Goal: Task Accomplishment & Management: Use online tool/utility

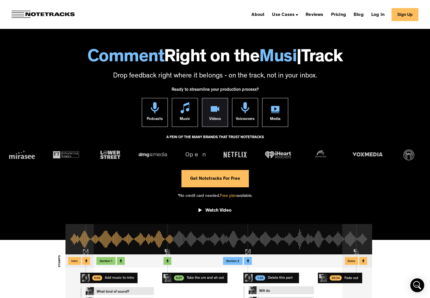
click at [219, 114] on div "Videos" at bounding box center [215, 119] width 12 height 13
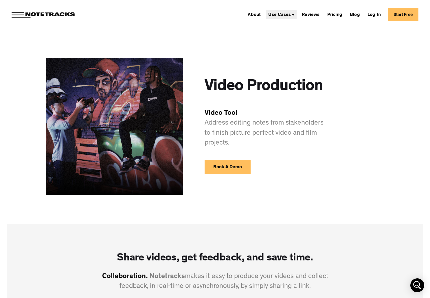
click at [280, 12] on div "Use Cases" at bounding box center [281, 14] width 31 height 9
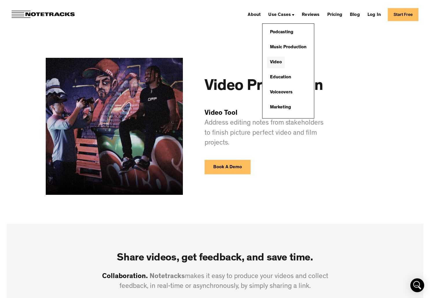
click at [277, 62] on link "Video" at bounding box center [276, 63] width 18 height 12
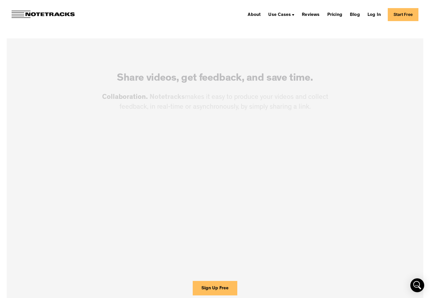
scroll to position [209, 0]
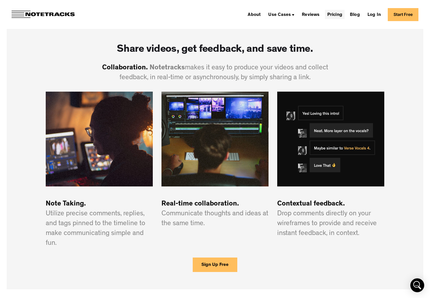
click at [330, 13] on link "Pricing" at bounding box center [335, 14] width 20 height 9
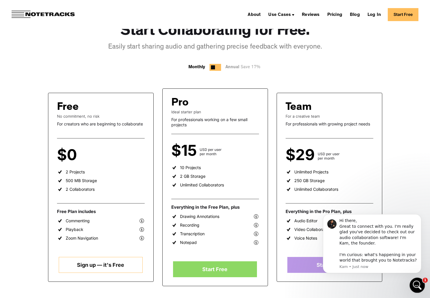
click at [415, 280] on icon "Open Intercom Messenger" at bounding box center [416, 285] width 10 height 10
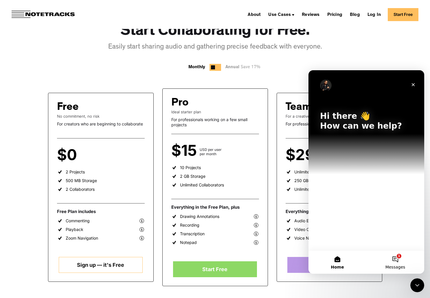
click at [393, 262] on button "1 Messages" at bounding box center [395, 262] width 58 height 23
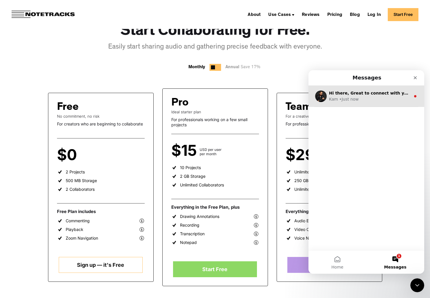
click at [351, 100] on div "• Just now" at bounding box center [348, 99] width 19 height 6
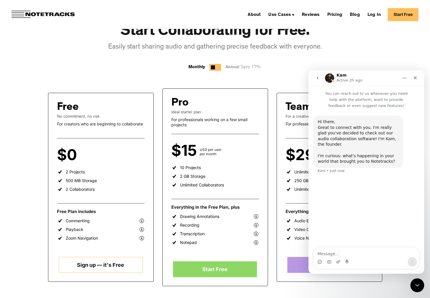
click at [342, 254] on textarea "Message…" at bounding box center [366, 252] width 106 height 10
type textarea "I was looking for an alternative to freque"
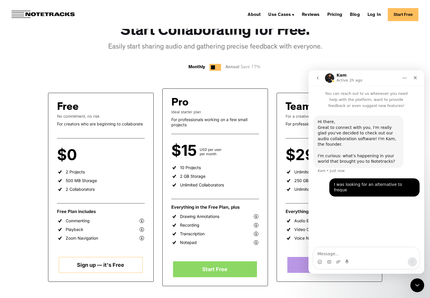
click at [139, 94] on div "Free No commitment, no risk For creators who are beginning to collaborate $0 pe…" at bounding box center [101, 187] width 106 height 189
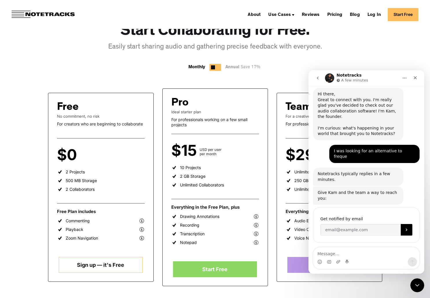
scroll to position [37, 0]
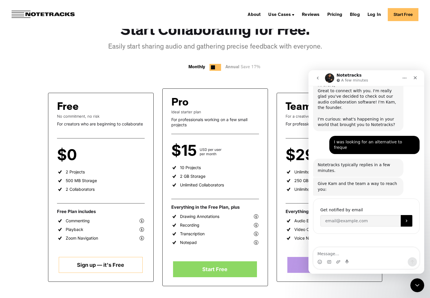
click at [272, 80] on div "Free No commitment, no risk For creators who are beginning to collaborate $0 pe…" at bounding box center [215, 269] width 334 height 397
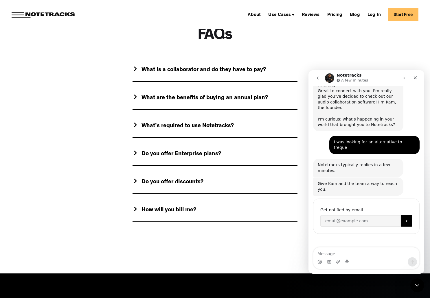
scroll to position [512, 0]
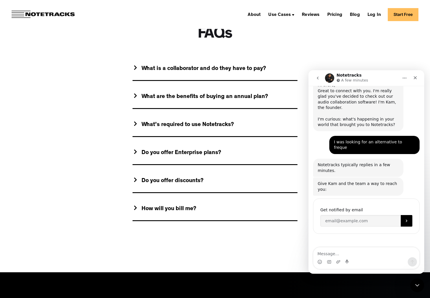
click at [135, 70] on img at bounding box center [135, 67] width 3 height 5
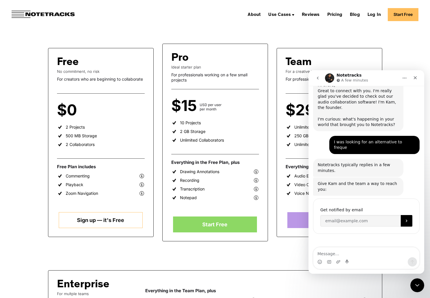
scroll to position [89, 0]
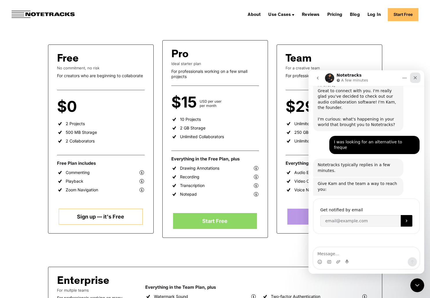
click at [414, 78] on icon "Close" at bounding box center [414, 77] width 3 height 3
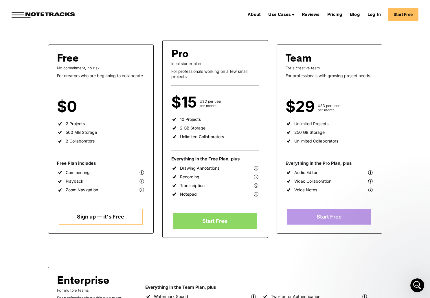
scroll to position [37, 0]
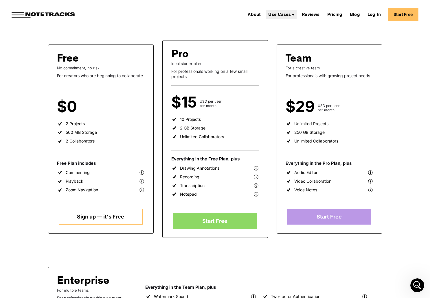
click at [276, 14] on div "Use Cases" at bounding box center [279, 15] width 23 height 5
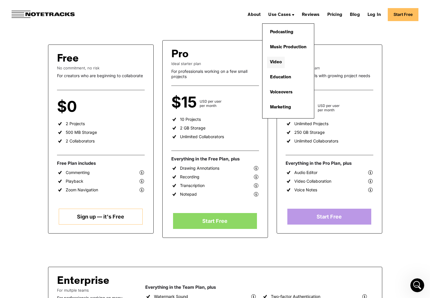
click at [274, 59] on link "Video" at bounding box center [276, 63] width 18 height 12
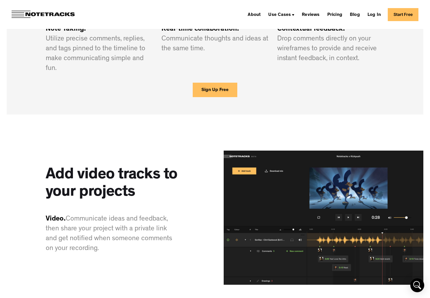
scroll to position [381, 0]
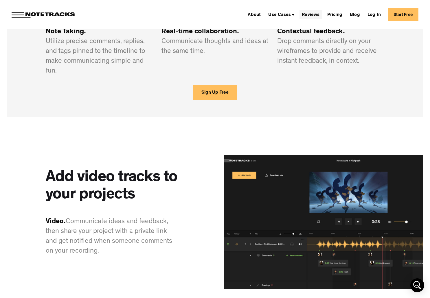
click at [315, 15] on link "Reviews" at bounding box center [310, 14] width 22 height 9
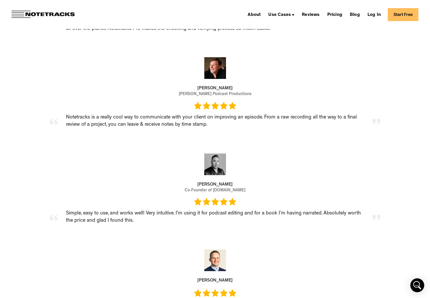
scroll to position [694, 0]
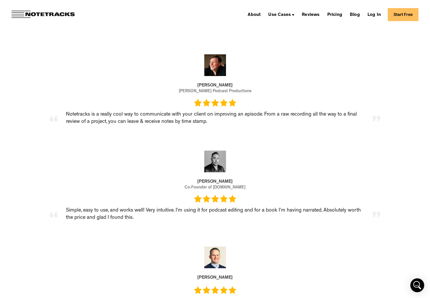
click at [39, 17] on img at bounding box center [43, 15] width 63 height 8
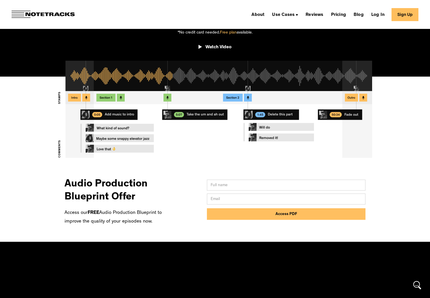
scroll to position [201, 0]
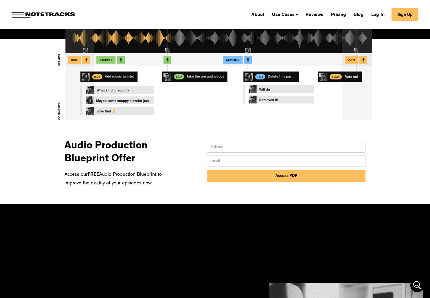
click at [182, 98] on img at bounding box center [215, 79] width 430 height 112
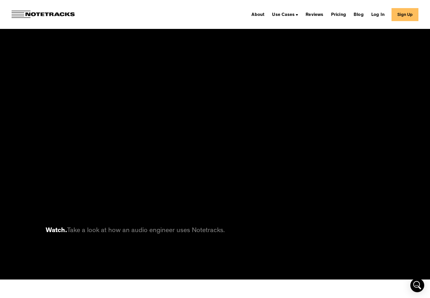
scroll to position [1955, 0]
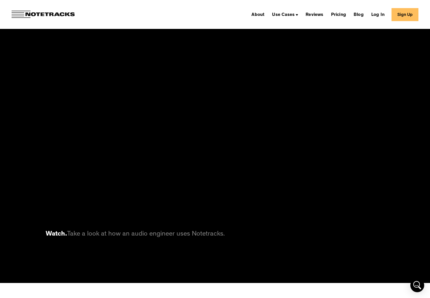
click at [401, 15] on link "Sign Up" at bounding box center [404, 14] width 27 height 13
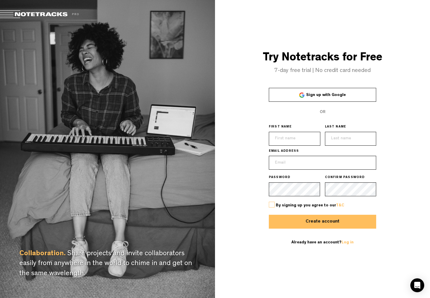
click at [293, 140] on input "text" at bounding box center [294, 139] width 51 height 14
type input "[PERSON_NAME]"
type input "Hake"
click at [283, 168] on input "email" at bounding box center [323, 163] width 108 height 14
type input "knuthake@me.com"
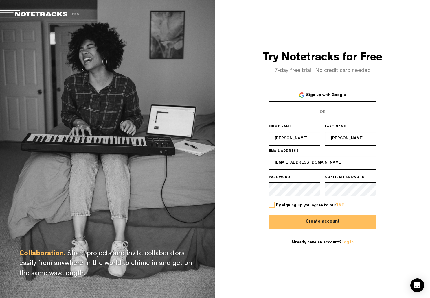
click at [276, 204] on span "By signing up you agree to our T&C" at bounding box center [310, 206] width 69 height 4
click at [271, 204] on label at bounding box center [272, 205] width 6 height 6
click at [0, 0] on input "checkbox" at bounding box center [0, 0] width 0 height 0
click at [326, 220] on button "Create account" at bounding box center [323, 222] width 108 height 14
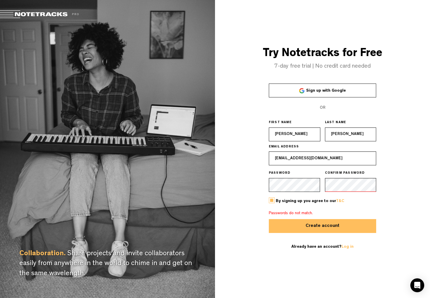
click at [256, 185] on div "Try Notetracks for Free 7-day free trial | No credit card needed Sign up with G…" at bounding box center [322, 149] width 215 height 298
click at [321, 184] on form "Sign up with Google OR FIRST NAME Knut LAST NAME Hake EMAIL ADDRESS knuthake@me…" at bounding box center [323, 170] width 108 height 173
click at [269, 219] on button "Create account" at bounding box center [323, 226] width 108 height 14
click at [247, 182] on div "Try Notetracks for Free 7-day free trial | No credit card needed Sign up with G…" at bounding box center [322, 149] width 215 height 298
click at [340, 226] on button "Create account" at bounding box center [323, 226] width 108 height 14
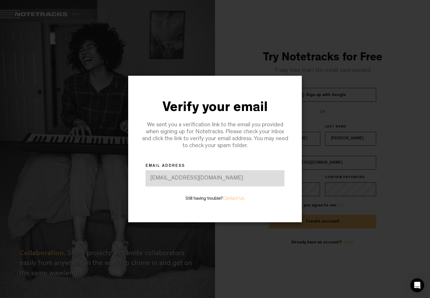
click at [188, 178] on div "[EMAIL_ADDRESS][DOMAIN_NAME]" at bounding box center [214, 178] width 139 height 16
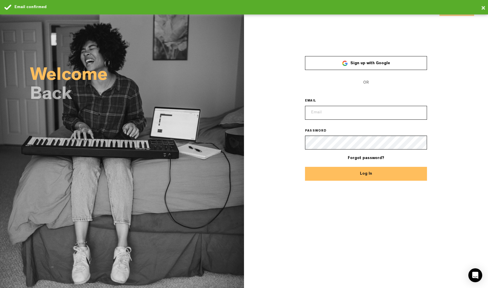
click at [347, 115] on input "email" at bounding box center [366, 113] width 122 height 14
type input "[EMAIL_ADDRESS][DOMAIN_NAME]"
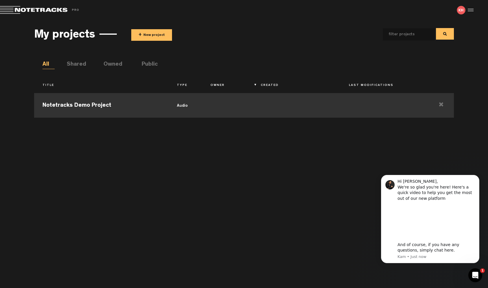
click at [120, 109] on td "Notetracks Demo Project" at bounding box center [101, 105] width 134 height 26
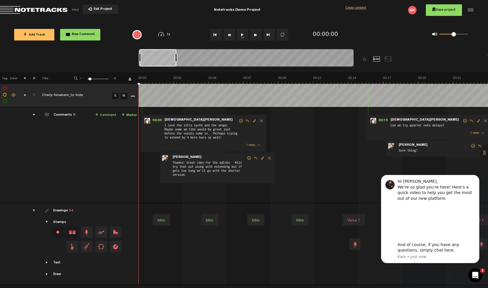
click at [241, 35] on button "1x" at bounding box center [243, 35] width 12 height 12
click at [36, 35] on span "+ Add Track" at bounding box center [34, 35] width 22 height 3
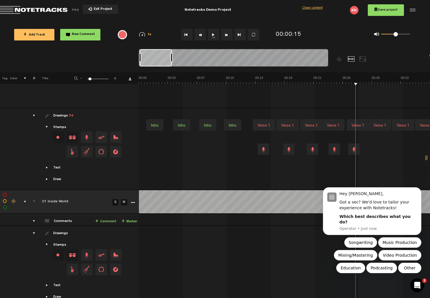
scroll to position [139, 0]
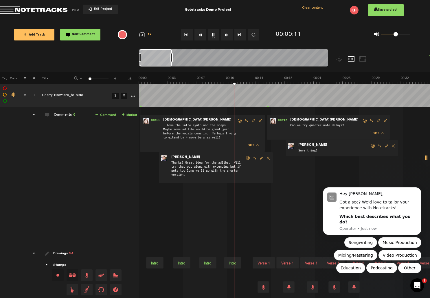
click at [124, 95] on link "M" at bounding box center [124, 96] width 6 height 6
click at [419, 191] on icon "Dismiss notification" at bounding box center [419, 188] width 3 height 3
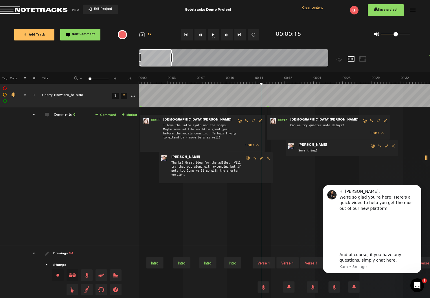
click at [47, 34] on button "+ Add Track" at bounding box center [34, 35] width 40 height 12
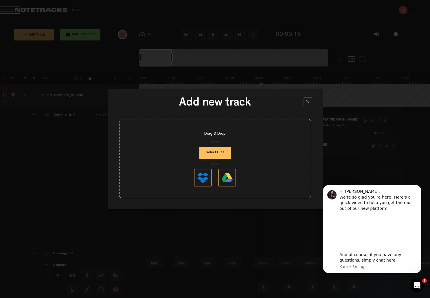
click at [214, 153] on button "Select Files" at bounding box center [215, 153] width 32 height 12
click at [213, 149] on button "Select Files" at bounding box center [215, 153] width 32 height 12
click at [308, 100] on div at bounding box center [307, 101] width 9 height 9
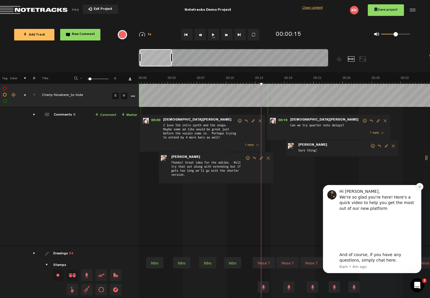
click at [421, 185] on button "Dismiss notification" at bounding box center [419, 187] width 8 height 8
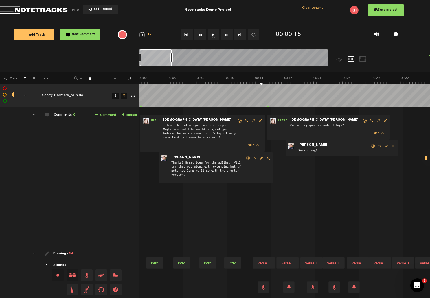
click at [412, 9] on div at bounding box center [411, 10] width 9 height 9
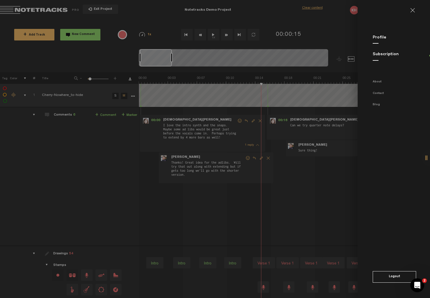
click at [326, 28] on md-backdrop at bounding box center [215, 149] width 430 height 298
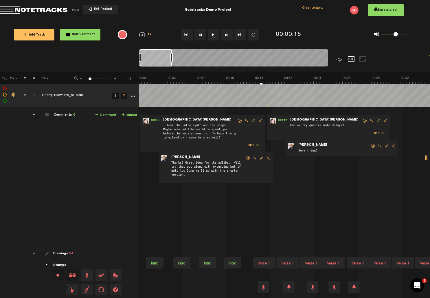
click at [339, 60] on div at bounding box center [339, 58] width 7 height 5
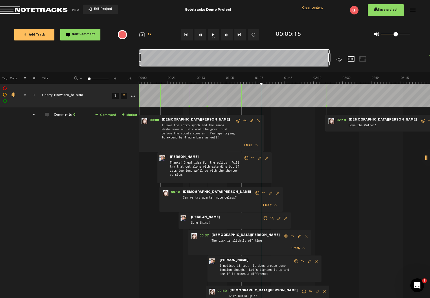
click at [339, 60] on div at bounding box center [339, 58] width 7 height 5
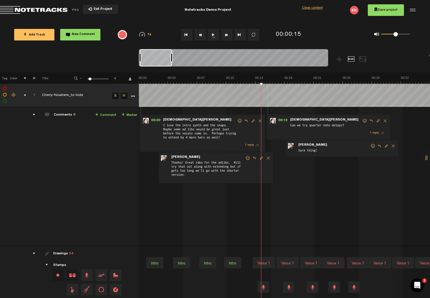
click at [176, 143] on div "1 reply" at bounding box center [203, 145] width 121 height 8
click at [170, 124] on span "I love the intro synth and the snaps. Maybe some ad libs would be great just be…" at bounding box center [199, 132] width 74 height 19
click at [215, 162] on span "Thanks! Great idea for the adlibs. Will try that out along with extending but i…" at bounding box center [208, 170] width 74 height 21
click at [306, 126] on span "Can we try quarter note delays?" at bounding box center [325, 126] width 72 height 6
click at [175, 90] on div "+ New drawing Tag Color # Title - 1 100 6 + 1 Cherry-Nowhere_to-hide S M Update…" at bounding box center [215, 253] width 430 height 362
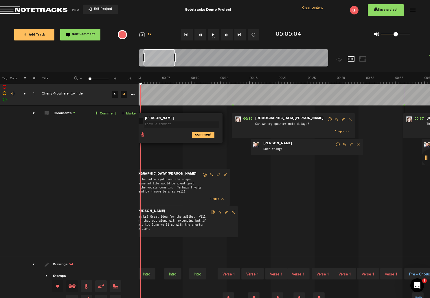
scroll to position [0, 1]
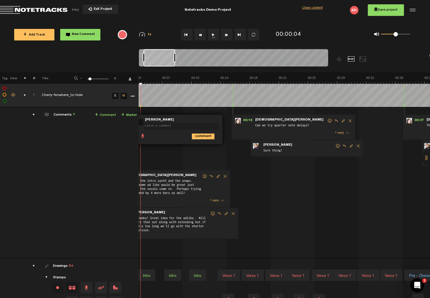
drag, startPoint x: 165, startPoint y: 136, endPoint x: 182, endPoint y: 135, distance: 16.5
click at [182, 135] on ul "comment" at bounding box center [179, 136] width 79 height 7
drag, startPoint x: 171, startPoint y: 121, endPoint x: 185, endPoint y: 121, distance: 14.5
click at [185, 121] on form at bounding box center [176, 123] width 72 height 11
click at [274, 173] on div "00:00 - 00:04 • [PERSON_NAME]: "" [PERSON_NAME] 00:00 - • [PERSON_NAME]: "I lov…" at bounding box center [250, 185] width 290 height 146
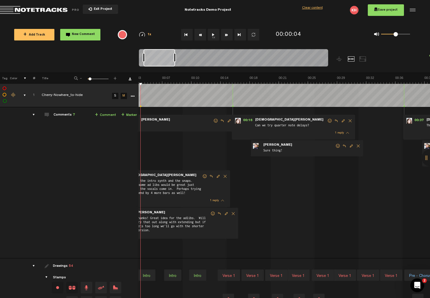
click at [274, 173] on div "00:00 - 00:04 • [PERSON_NAME]: "" [PERSON_NAME] 00:00 - • [PERSON_NAME]: "I lov…" at bounding box center [250, 185] width 290 height 146
click at [108, 115] on link "+ Comment" at bounding box center [105, 115] width 21 height 7
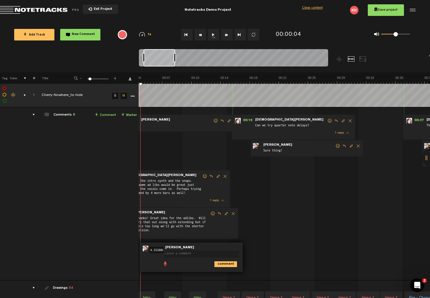
drag, startPoint x: 185, startPoint y: 247, endPoint x: 239, endPoint y: 243, distance: 54.2
click at [239, 243] on div "00:04 4.555000000000001 - • [PERSON_NAME]: "" [PERSON_NAME] comment" at bounding box center [190, 257] width 103 height 29
drag, startPoint x: 176, startPoint y: 254, endPoint x: 239, endPoint y: 249, distance: 63.0
click at [239, 249] on div "00:04 - • [PERSON_NAME]: "" [PERSON_NAME]" at bounding box center [200, 251] width 123 height 17
click at [52, 8] on span "Return to Project List" at bounding box center [40, 10] width 81 height 8
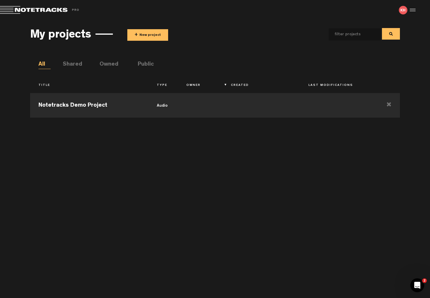
click at [176, 90] on th "Type" at bounding box center [162, 86] width 29 height 10
click at [148, 36] on button "+ New project" at bounding box center [147, 35] width 41 height 12
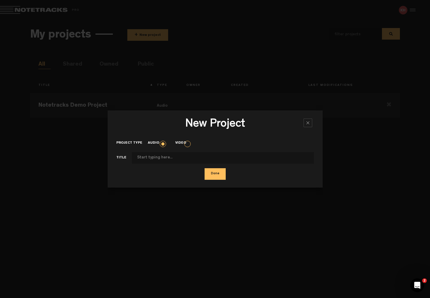
click at [188, 143] on label "Video" at bounding box center [183, 143] width 16 height 5
click at [0, 0] on input "Video" at bounding box center [0, 0] width 0 height 0
click at [158, 157] on input "Project type" at bounding box center [223, 158] width 182 height 12
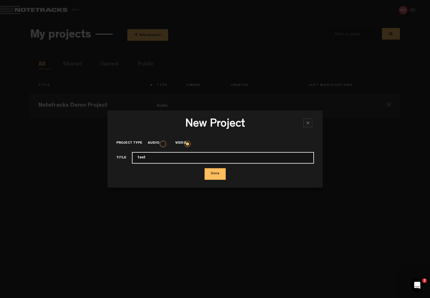
type input "test"
click at [204, 168] on button "Done" at bounding box center [214, 174] width 21 height 12
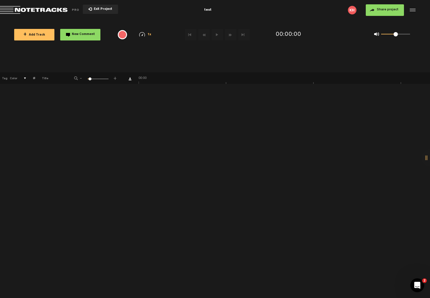
click at [37, 34] on span "+ Add Track" at bounding box center [34, 35] width 22 height 3
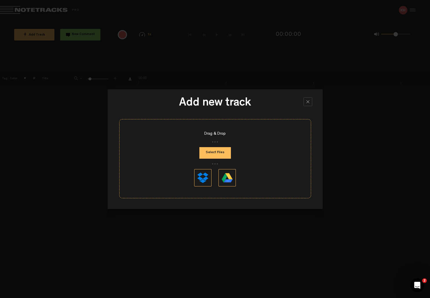
click at [218, 151] on button "Select Files" at bounding box center [215, 153] width 32 height 12
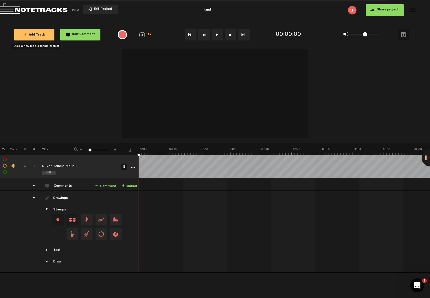
click at [37, 34] on span "+ Add Track" at bounding box center [34, 35] width 22 height 3
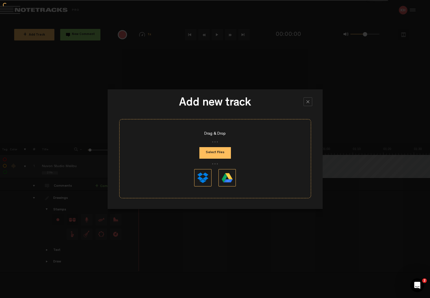
click at [216, 152] on button "Select Files" at bounding box center [215, 153] width 32 height 12
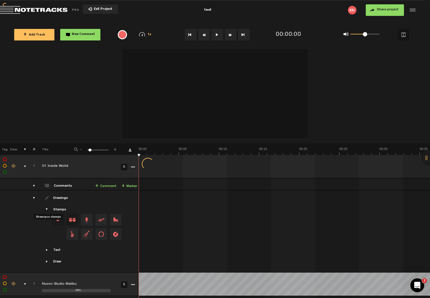
click at [47, 208] on span "Showcase stamps" at bounding box center [47, 209] width 5 height 5
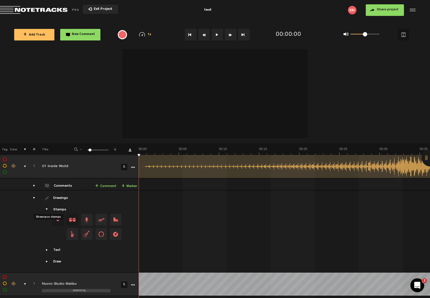
click at [47, 208] on span "Showcase stamps" at bounding box center [47, 209] width 5 height 5
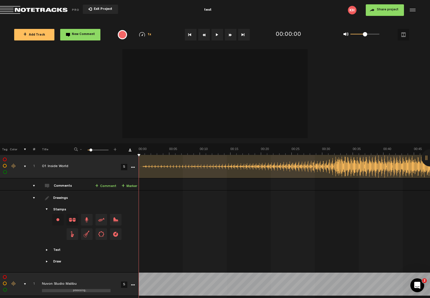
click at [13, 165] on div "Change the color of the waveform" at bounding box center [14, 166] width 9 height 5
click at [17, 184] on li at bounding box center [16, 184] width 14 height 6
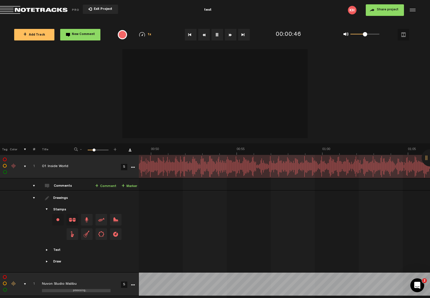
scroll to position [0, 761]
drag, startPoint x: 90, startPoint y: 149, endPoint x: 94, endPoint y: 150, distance: 3.8
click at [94, 150] on span at bounding box center [94, 150] width 3 height 3
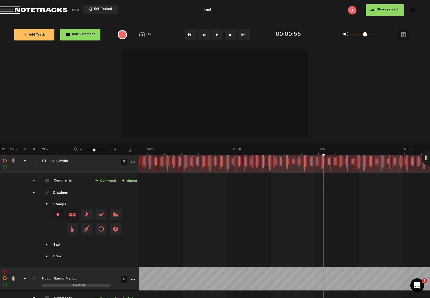
scroll to position [0, 0]
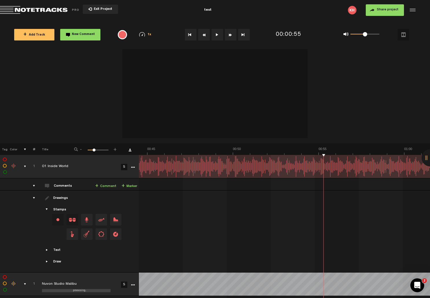
click at [133, 167] on icon "More" at bounding box center [133, 167] width 4 height 4
click at [94, 165] on div "Click to edit the title" at bounding box center [79, 167] width 75 height 6
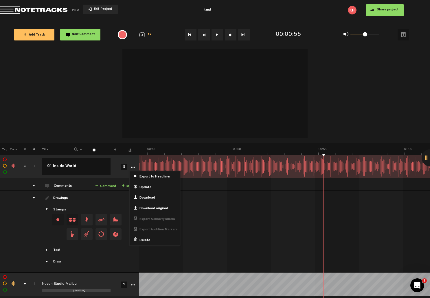
click at [11, 201] on td at bounding box center [13, 232] width 9 height 82
click at [103, 169] on td "01 Inside World" at bounding box center [72, 166] width 75 height 23
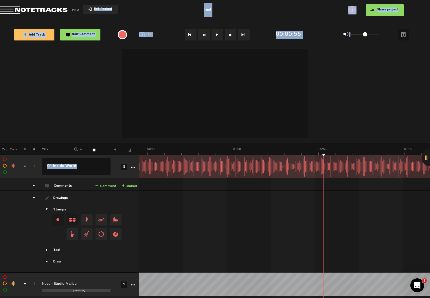
drag, startPoint x: 425, startPoint y: 156, endPoint x: 434, endPoint y: 155, distance: 9.3
click at [430, 155] on html "Version: [DATE]-prod, Build 1257, Hash: g376cf1d, Branch: master X Your screen …" at bounding box center [215, 149] width 430 height 298
click at [426, 156] on div at bounding box center [429, 157] width 17 height 17
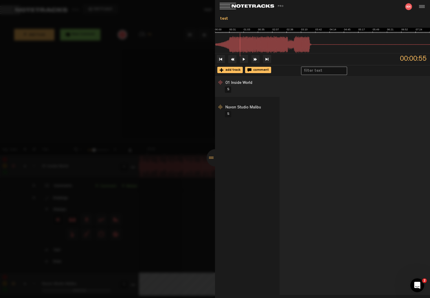
click at [211, 155] on div at bounding box center [214, 157] width 17 height 17
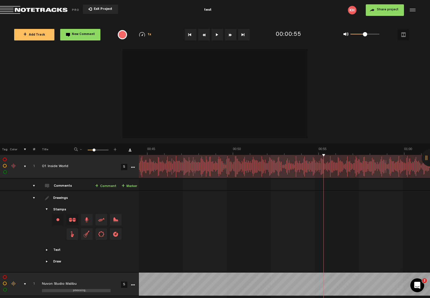
scroll to position [0, 761]
drag, startPoint x: 307, startPoint y: 154, endPoint x: 238, endPoint y: 158, distance: 69.8
click at [238, 158] on div "+ New drawing Tag Color # Title - 1 100 28 + 1 01 Inside World S Export to Head…" at bounding box center [215, 167] width 430 height 236
click at [5, 166] on label at bounding box center [5, 166] width 0 height 0
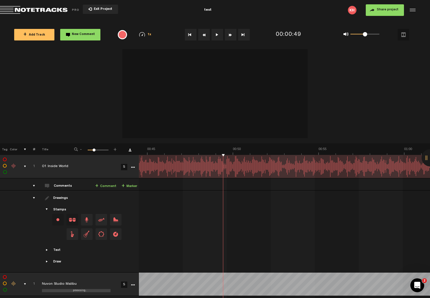
checkbox input "true"
click at [5, 172] on label at bounding box center [5, 172] width 0 height 0
checkbox input "true"
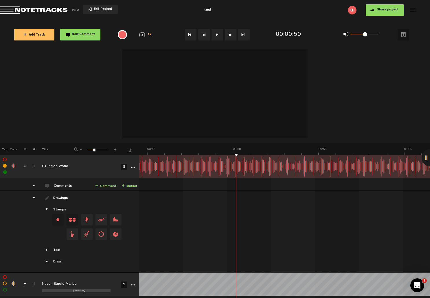
click at [124, 168] on link "S" at bounding box center [124, 167] width 6 height 6
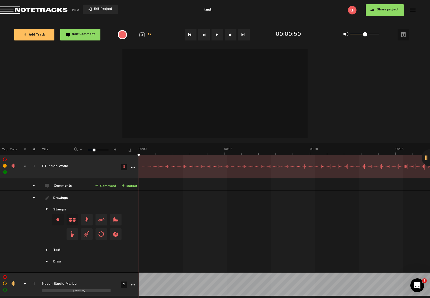
scroll to position [0, 742]
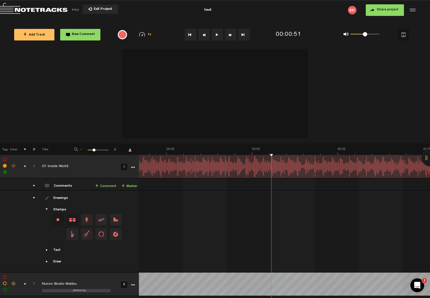
click at [124, 168] on link "S" at bounding box center [124, 167] width 6 height 6
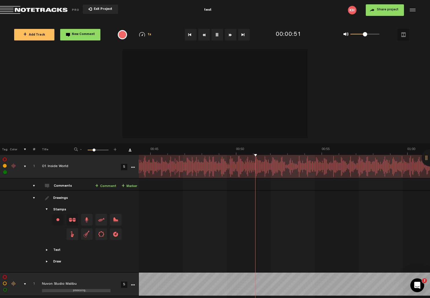
scroll to position [0, 758]
click at [107, 277] on td "processing... Nuvon Studio Malibu" at bounding box center [72, 284] width 75 height 23
click at [131, 277] on td at bounding box center [132, 284] width 9 height 23
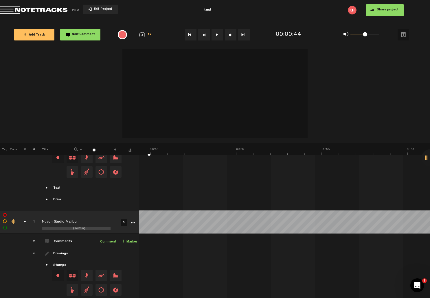
scroll to position [95, 0]
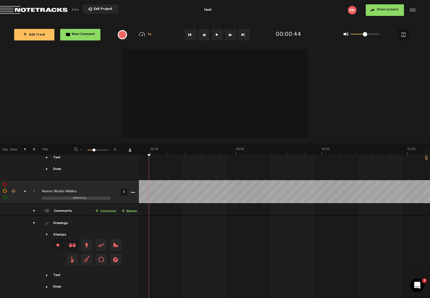
click at [27, 196] on td "1" at bounding box center [30, 191] width 9 height 23
click at [90, 180] on td "processing... Nuvon Studio Malibu" at bounding box center [72, 191] width 75 height 23
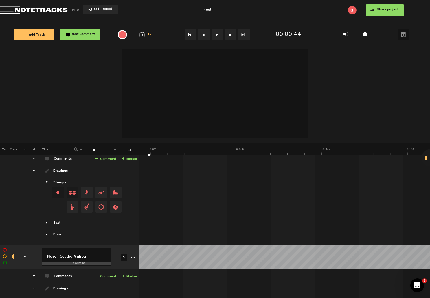
scroll to position [0, 0]
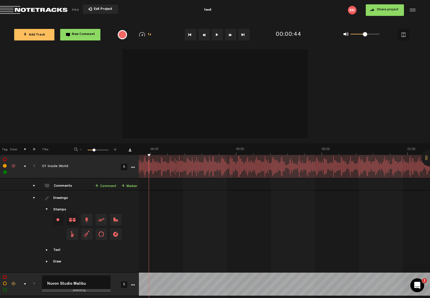
click at [95, 150] on div "1 100 28" at bounding box center [98, 150] width 21 height 1
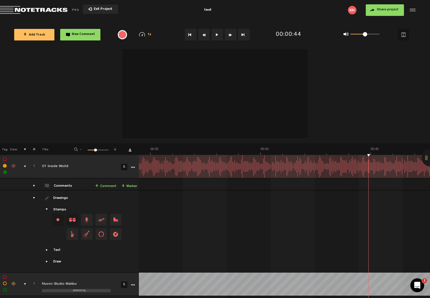
click at [95, 149] on span at bounding box center [95, 150] width 3 height 3
drag, startPoint x: 32, startPoint y: 276, endPoint x: 38, endPoint y: 168, distance: 108.0
click at [38, 168] on table "1 01 Inside World S Export to Headliner Update Download Download original Expor…" at bounding box center [215, 273] width 430 height 236
drag, startPoint x: 31, startPoint y: 157, endPoint x: 29, endPoint y: 260, distance: 102.6
click at [29, 260] on tbody "1 01 Inside World S Export to Headliner Update Download Download original Expor…" at bounding box center [215, 214] width 430 height 118
